Goal: Task Accomplishment & Management: Complete application form

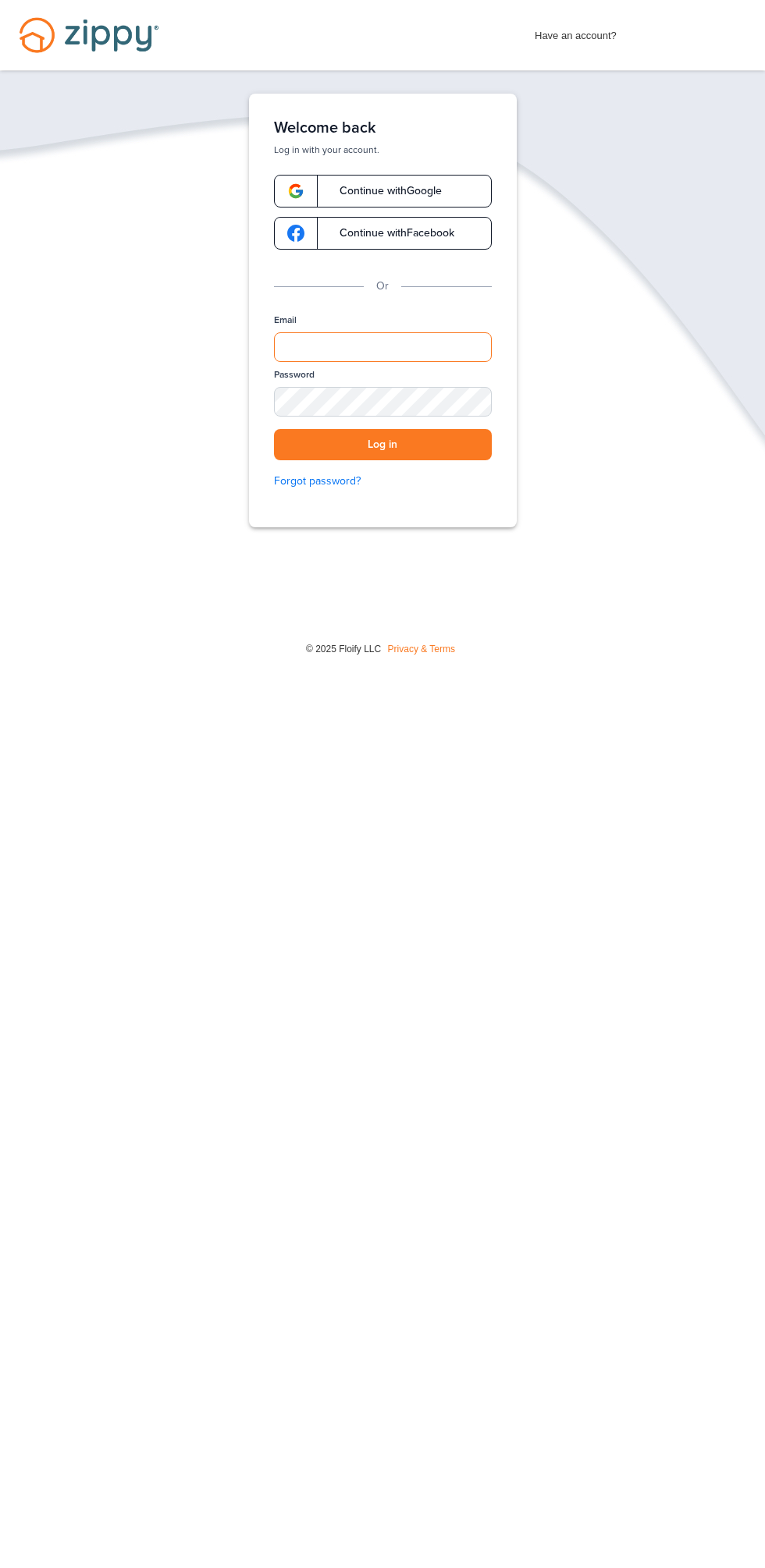
click at [455, 342] on input "Email" at bounding box center [382, 348] width 218 height 30
type input "**********"
click at [273, 429] on button "Log in" at bounding box center [382, 445] width 218 height 32
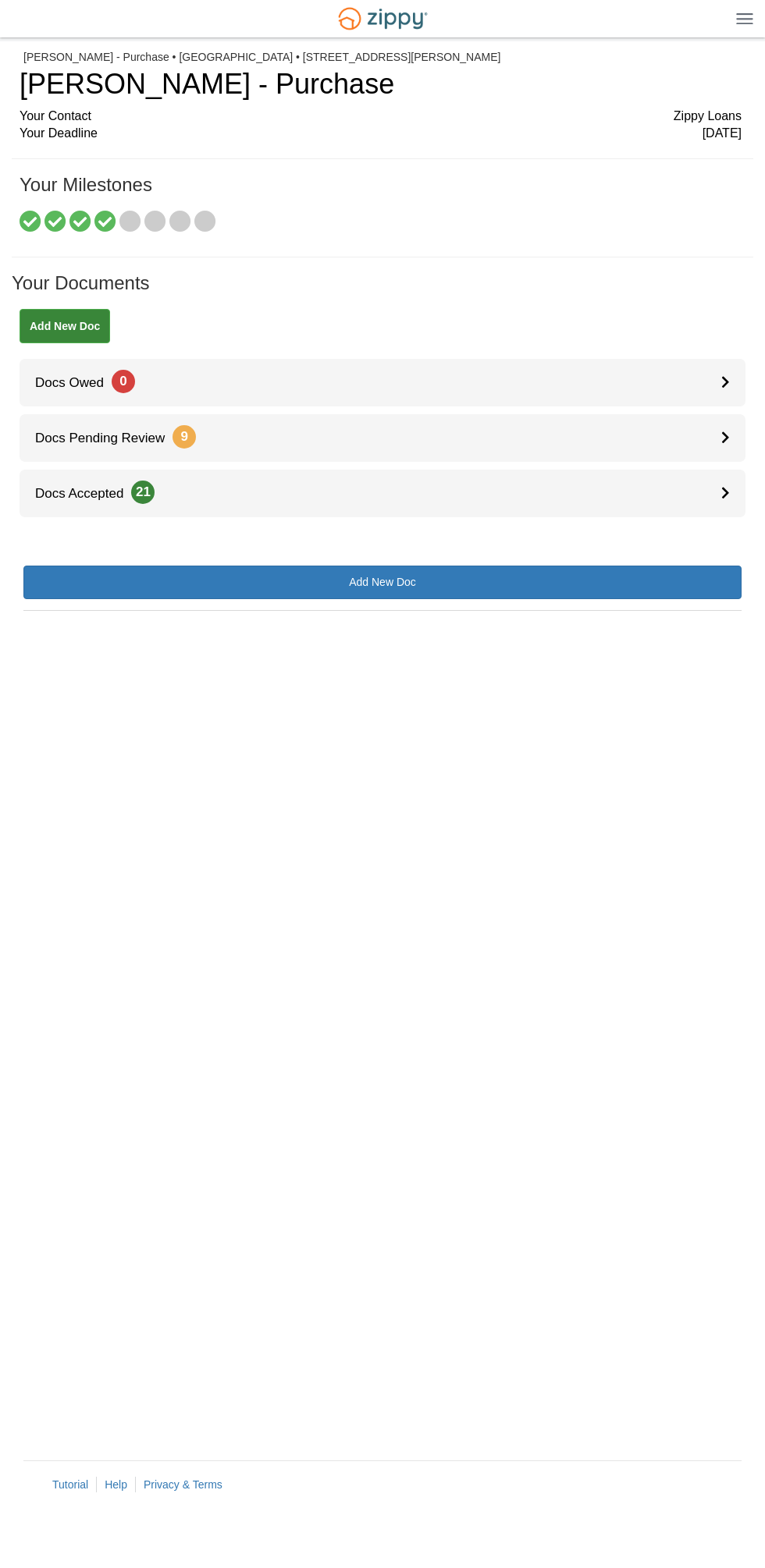
scroll to position [74, 0]
